Goal: Task Accomplishment & Management: Use online tool/utility

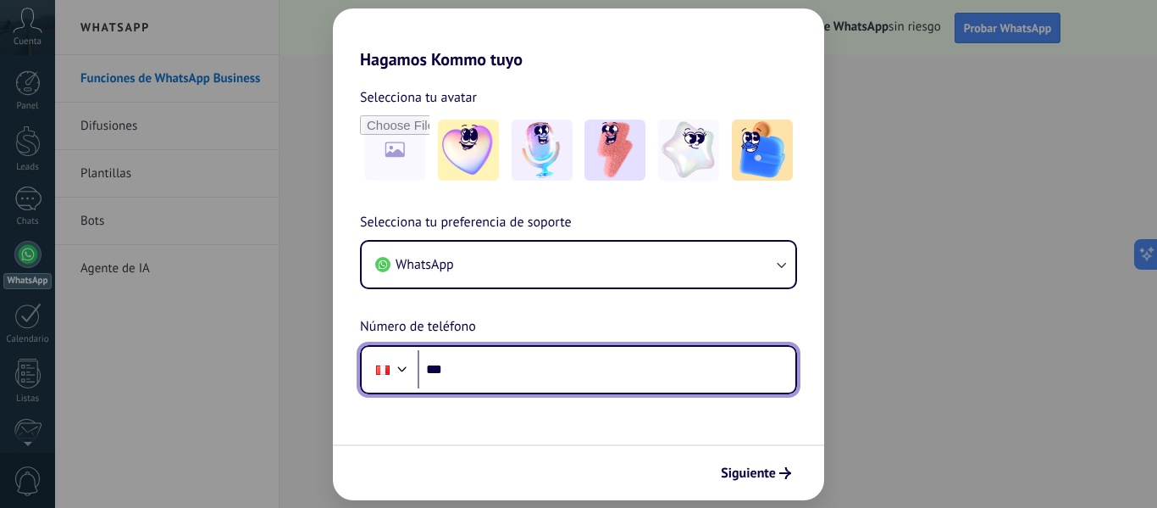
click at [513, 375] on input "***" at bounding box center [607, 369] width 378 height 39
type input "**********"
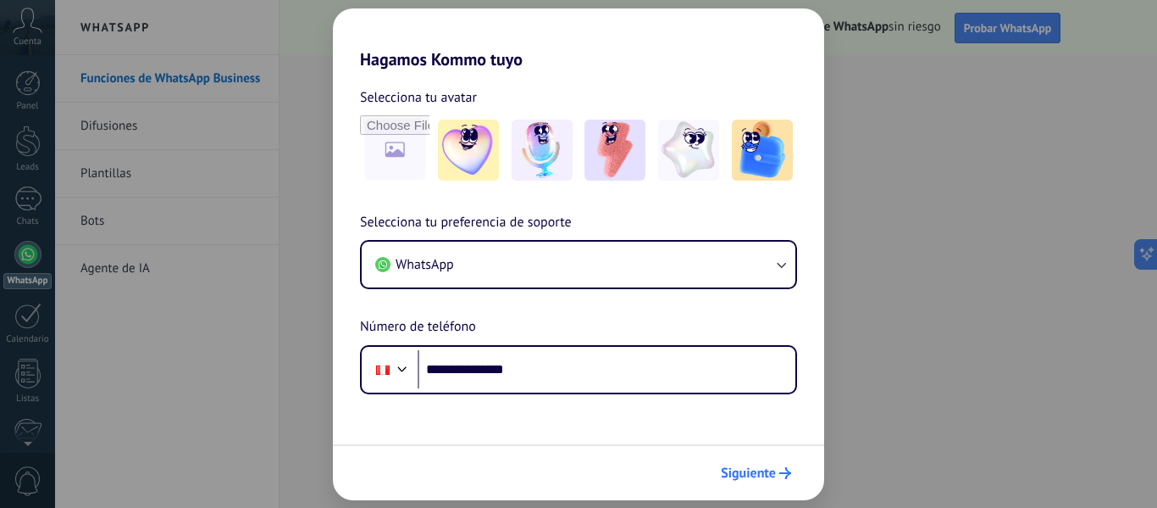
click at [755, 473] on span "Siguiente" at bounding box center [748, 473] width 55 height 12
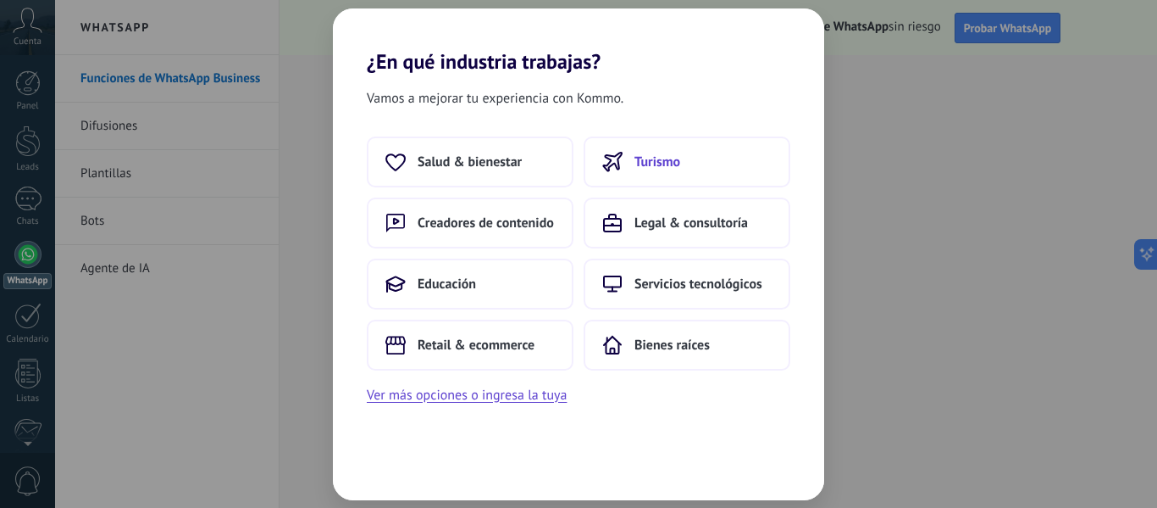
click at [720, 158] on button "Turismo" at bounding box center [687, 161] width 207 height 51
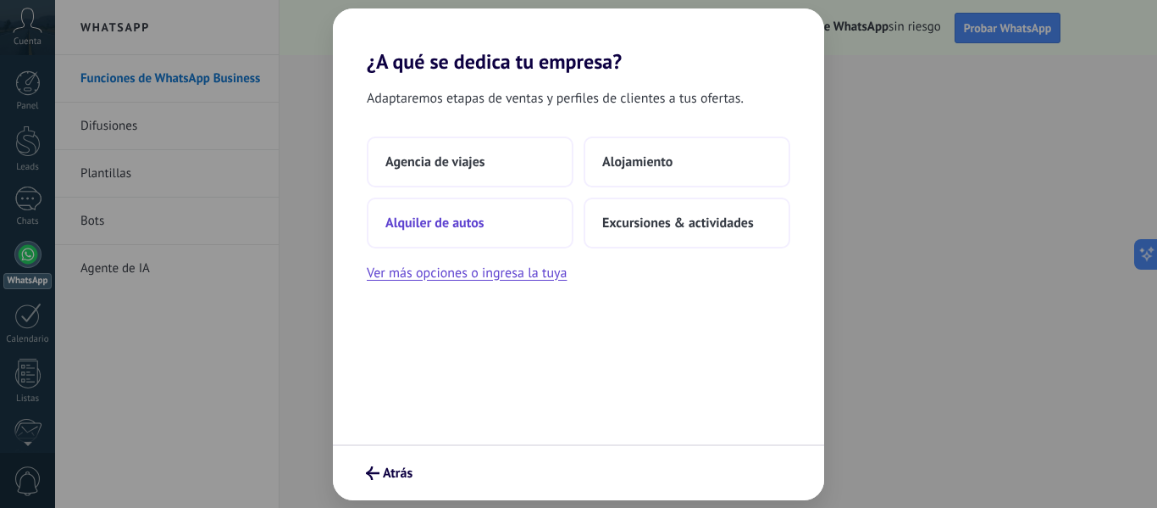
click at [476, 223] on span "Alquiler de autos" at bounding box center [435, 222] width 99 height 17
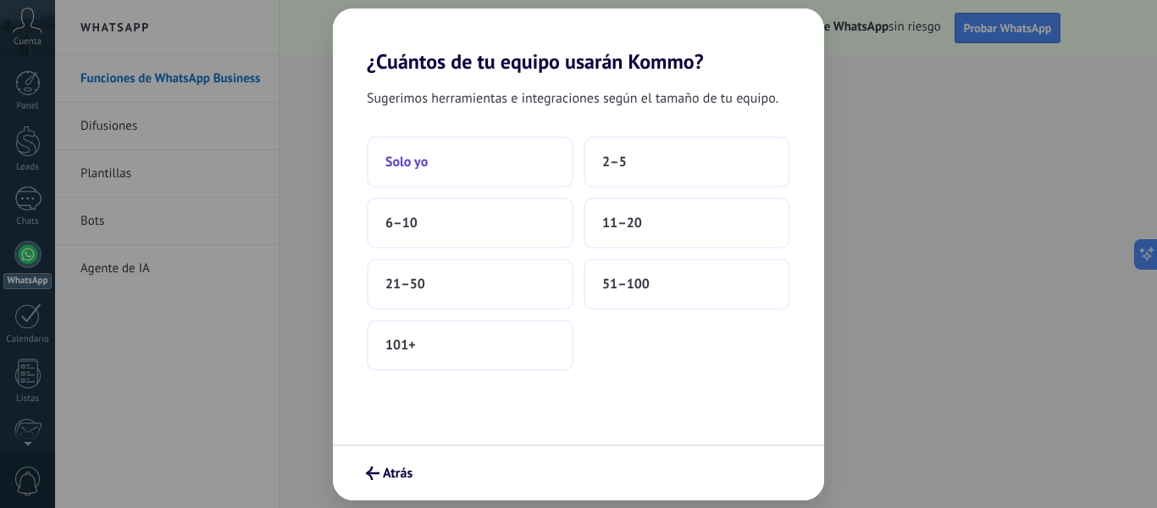
click at [495, 160] on button "Solo yo" at bounding box center [470, 161] width 207 height 51
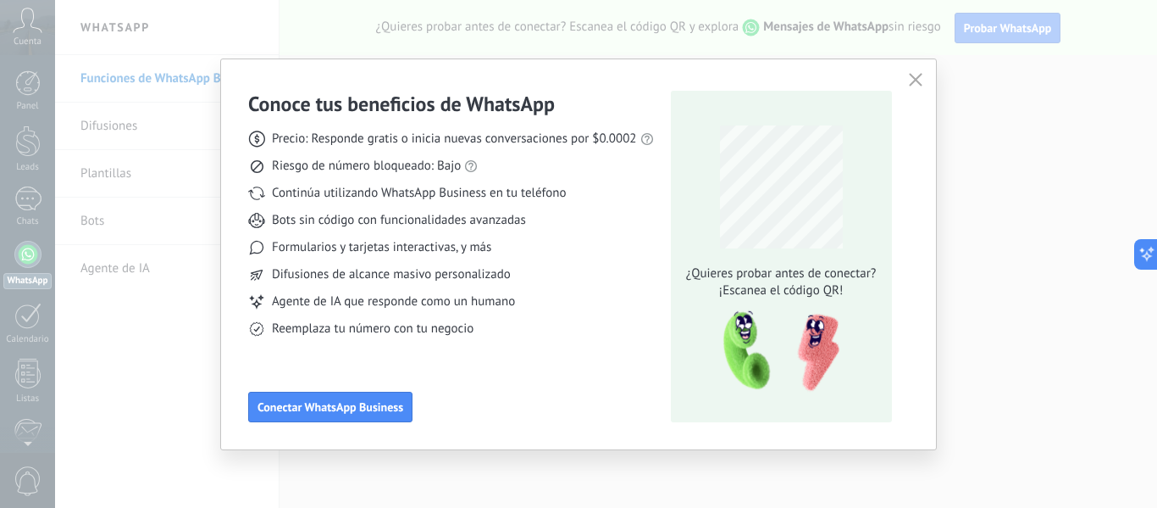
click at [916, 76] on icon "button" at bounding box center [916, 80] width 14 height 14
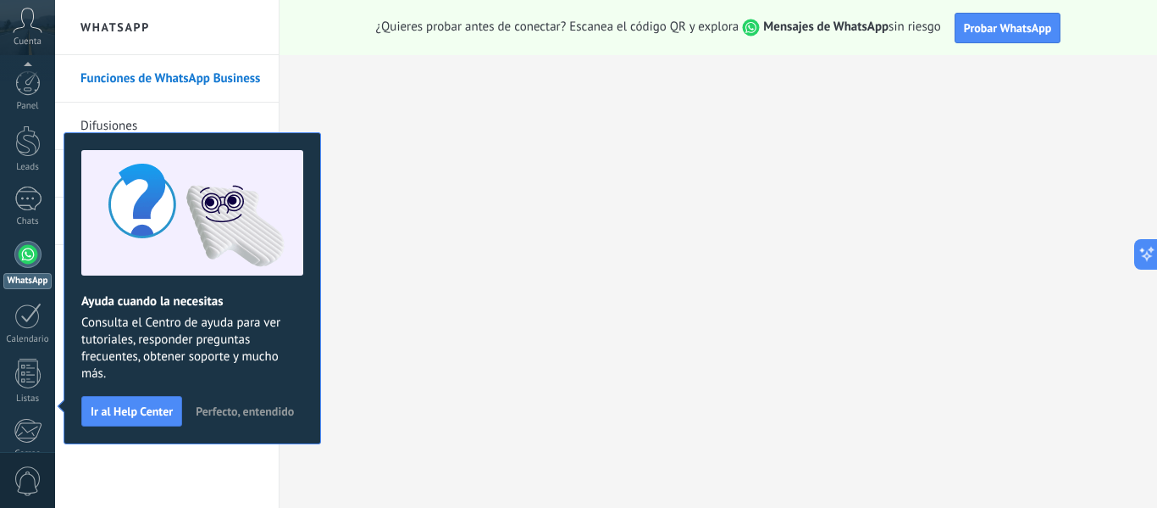
scroll to position [197, 0]
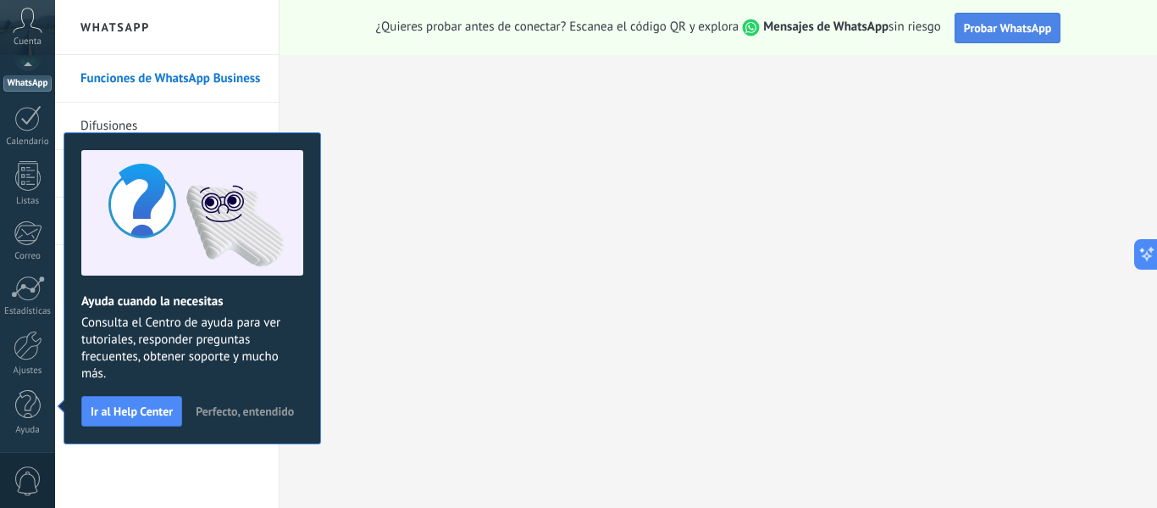
click at [1029, 31] on span "Probar WhatsApp" at bounding box center [1008, 27] width 88 height 15
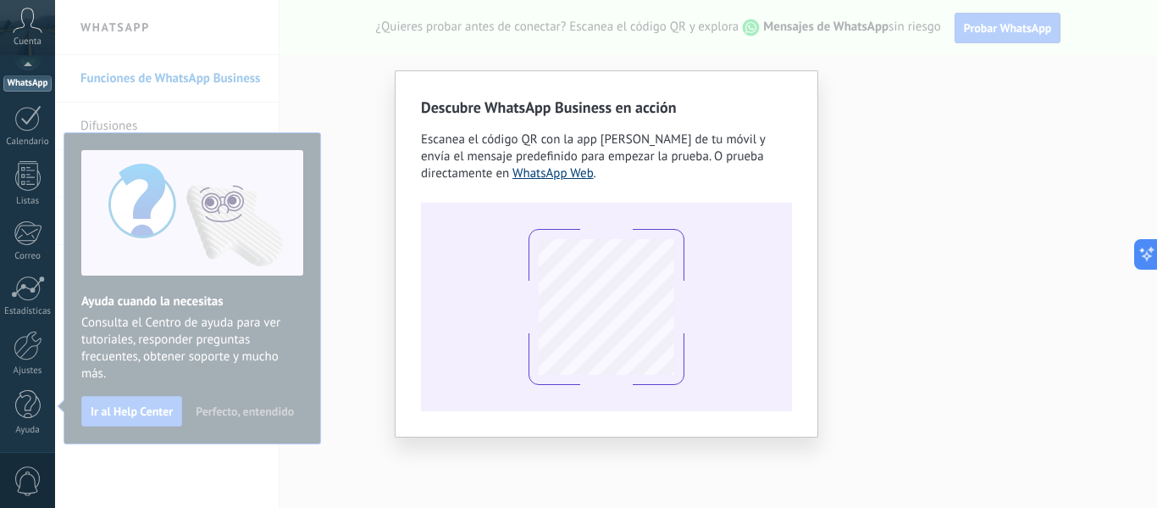
click at [560, 173] on link "WhatsApp Web" at bounding box center [553, 173] width 81 height 16
click at [25, 85] on div "WhatsApp" at bounding box center [27, 83] width 48 height 16
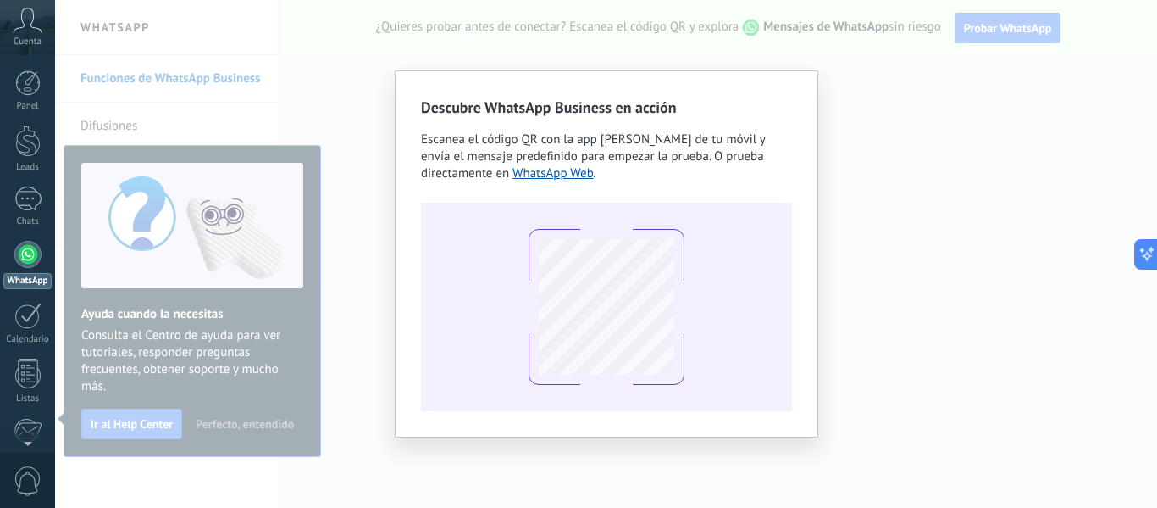
click at [31, 256] on div at bounding box center [27, 254] width 27 height 27
click at [550, 175] on link "WhatsApp Web" at bounding box center [553, 173] width 81 height 16
